Goal: Find specific page/section: Find specific page/section

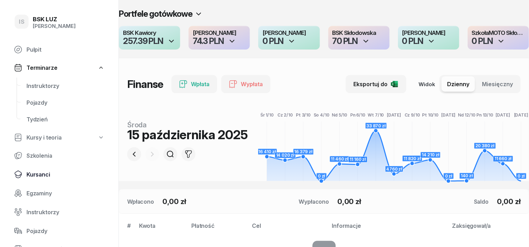
click at [46, 175] on span "Kursanci" at bounding box center [65, 174] width 78 height 7
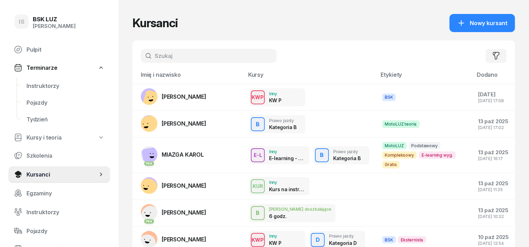
click at [145, 57] on input "text" at bounding box center [209, 56] width 136 height 14
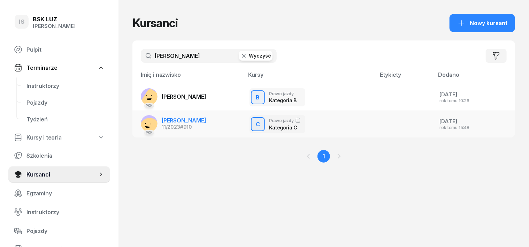
type input "michalik"
click at [138, 119] on rect at bounding box center [150, 128] width 24 height 24
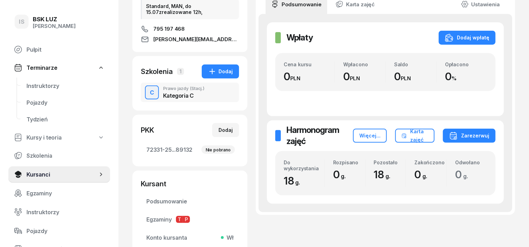
scroll to position [87, 0]
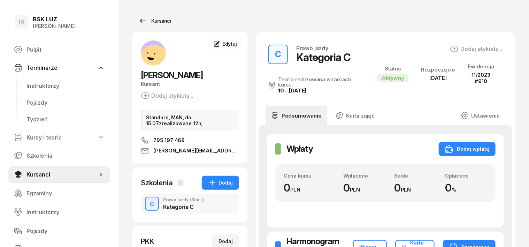
click at [154, 21] on div "Kursanci" at bounding box center [155, 21] width 32 height 8
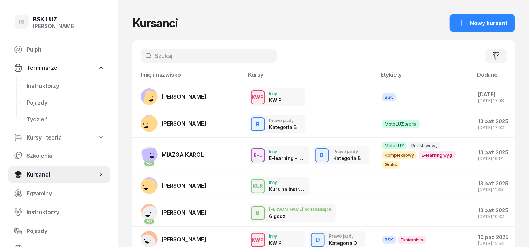
click at [141, 53] on input "text" at bounding box center [209, 56] width 136 height 14
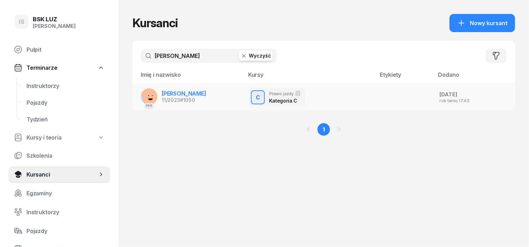
type input "[PERSON_NAME]"
click at [140, 94] on rect at bounding box center [152, 96] width 25 height 25
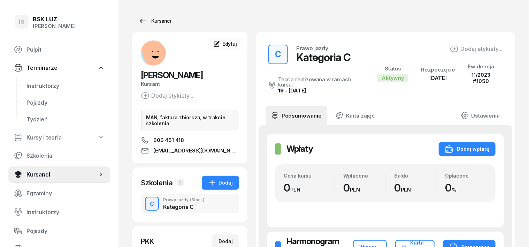
click at [150, 22] on div "Kursanci" at bounding box center [155, 21] width 32 height 8
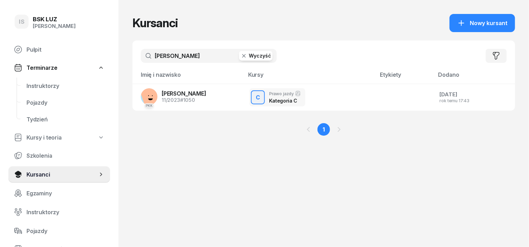
click at [240, 56] on icon "button" at bounding box center [243, 55] width 7 height 7
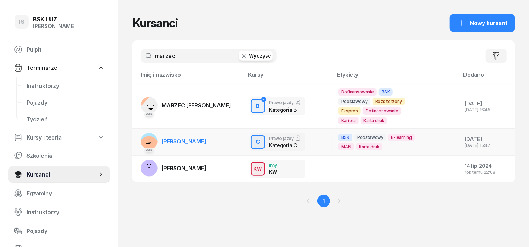
type input "marzec"
click at [138, 143] on rect at bounding box center [149, 146] width 27 height 27
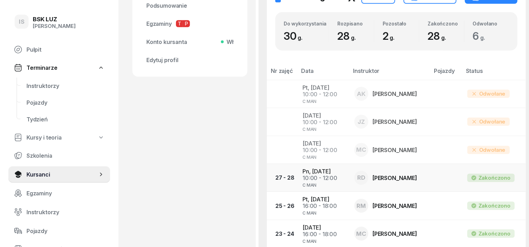
scroll to position [305, 0]
